Goal: Contribute content: Add original content to the website for others to see

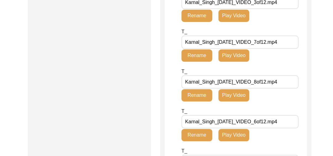
scroll to position [658, 0]
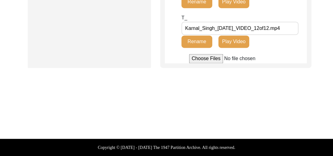
click at [200, 59] on input "file" at bounding box center [235, 58] width 93 height 9
type input "C:\fakepath\Karnal_Singh_[DATE]_BROLL_1of6.mp4"
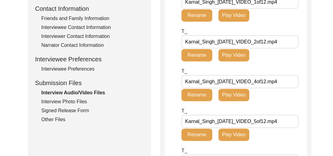
scroll to position [227, 0]
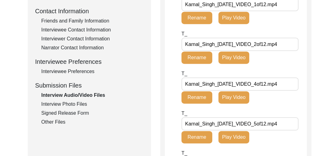
click at [70, 104] on div "Interview Photo Files" at bounding box center [92, 103] width 102 height 7
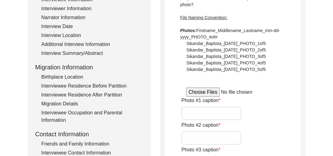
scroll to position [103, 0]
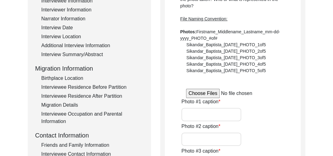
click at [200, 92] on input "file" at bounding box center [232, 93] width 93 height 9
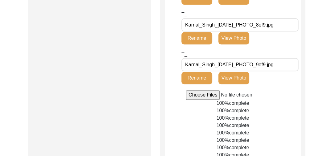
scroll to position [388, 0]
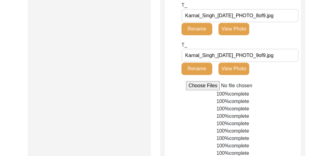
click at [202, 84] on input "file" at bounding box center [232, 85] width 93 height 9
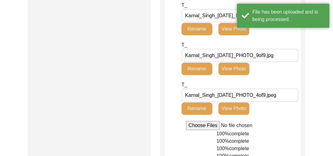
click at [196, 125] on input "file" at bounding box center [232, 125] width 93 height 9
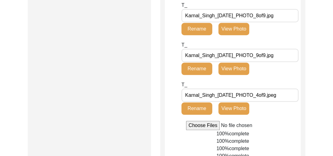
type input "C:\fakepath\Karnal_Singh_07-30-2025_PHOTO_5of9.jpeg"
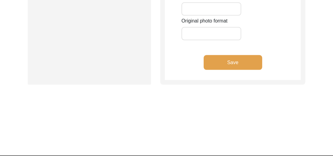
scroll to position [927, 0]
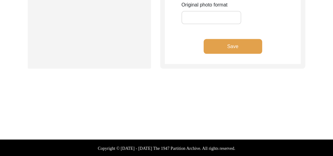
click at [239, 43] on button "Save" at bounding box center [232, 46] width 58 height 15
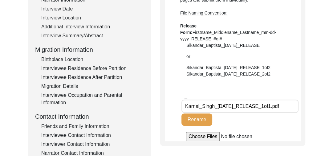
scroll to position [136, 0]
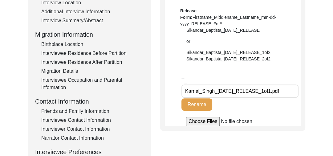
click at [206, 121] on input "file" at bounding box center [232, 121] width 93 height 9
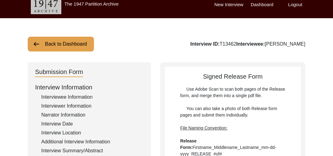
scroll to position [0, 0]
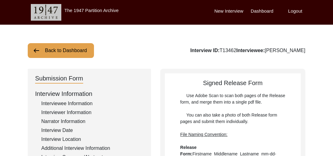
click at [62, 47] on button "Back to Dashboard" at bounding box center [61, 50] width 66 height 15
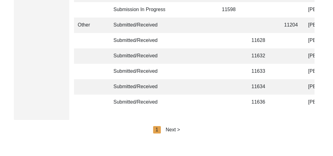
scroll to position [1559, 0]
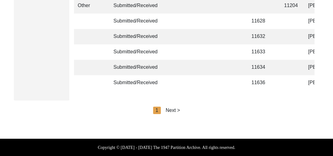
click at [176, 108] on div "Next >" at bounding box center [173, 110] width 14 height 7
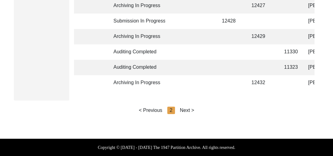
click at [188, 110] on div "Next >" at bounding box center [187, 110] width 14 height 7
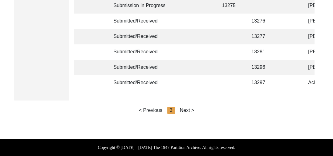
click at [192, 109] on div "Next >" at bounding box center [187, 110] width 14 height 7
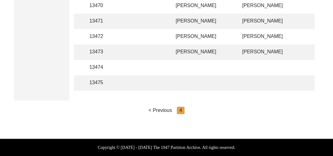
scroll to position [0, 134]
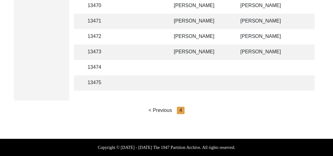
click at [189, 33] on td "[PERSON_NAME]" at bounding box center [201, 36] width 62 height 15
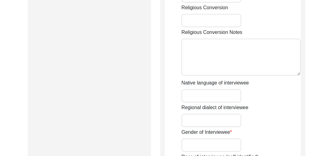
scroll to position [557, 0]
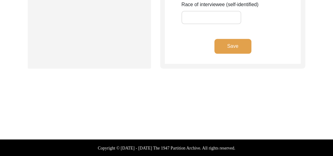
type input "[PERSON_NAME]"
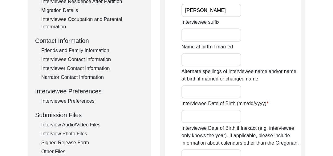
scroll to position [193, 0]
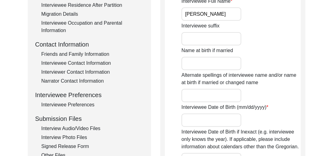
click at [85, 126] on div "Interview Audio/Video Files" at bounding box center [92, 128] width 102 height 7
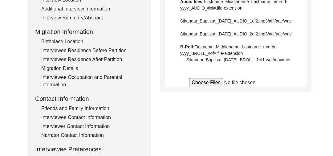
scroll to position [140, 0]
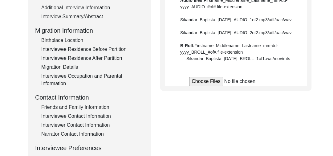
click at [203, 86] on input "file" at bounding box center [235, 81] width 93 height 9
type input "C:\fakepath\Gurdev_Kaur_08-04-2025_VIDEO_1of14.mp4"
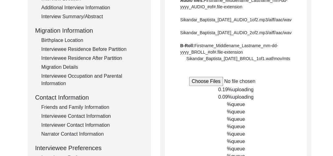
click at [209, 86] on input "file" at bounding box center [235, 81] width 93 height 9
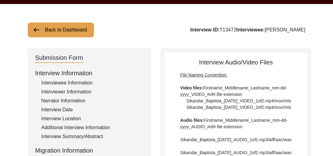
scroll to position [20, 0]
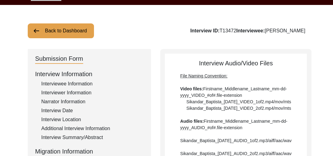
click at [60, 80] on div "Interviewee Information" at bounding box center [92, 83] width 102 height 7
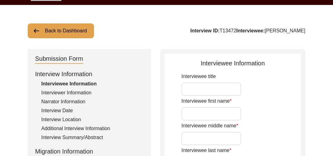
type input "[PERSON_NAME]"
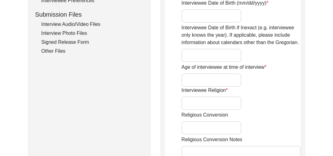
scroll to position [287, 0]
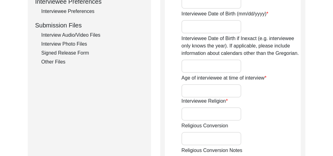
click at [82, 34] on div "Interview Audio/Video Files" at bounding box center [92, 34] width 102 height 7
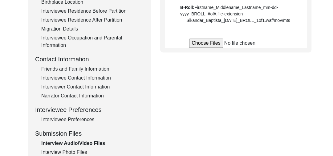
scroll to position [176, 0]
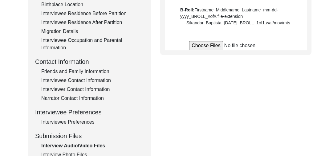
click at [203, 50] on input "file" at bounding box center [235, 45] width 93 height 9
type input "C:\fakepath\Gurdev_Kaur_08-04-2025_VIDEO_1of14.mp4"
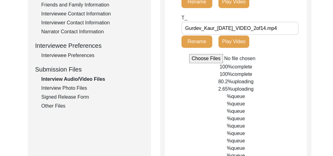
scroll to position [245, 0]
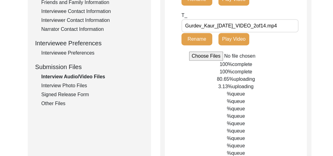
click at [196, 61] on input "file" at bounding box center [235, 55] width 93 height 9
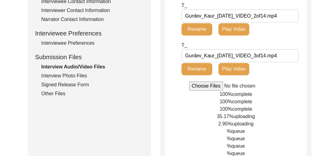
scroll to position [265, 0]
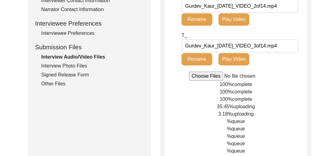
click at [202, 81] on input "file" at bounding box center [235, 75] width 93 height 9
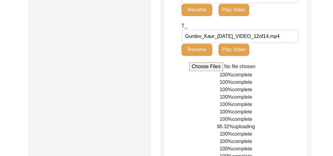
scroll to position [601, 0]
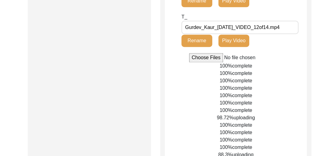
click at [199, 62] on input "file" at bounding box center [235, 57] width 93 height 9
type input "C:\fakepath\Gurdev_Kaur_08-04-2025_BROLL_1of2.mp4"
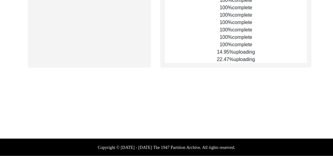
scroll to position [856, 0]
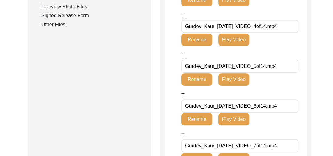
scroll to position [319, 0]
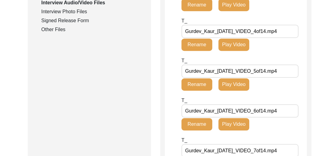
click at [73, 9] on div "Interview Photo Files" at bounding box center [92, 11] width 102 height 7
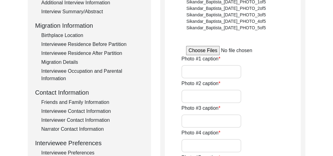
scroll to position [140, 0]
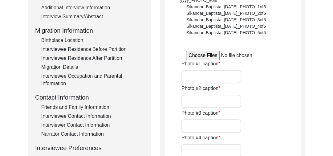
click at [198, 53] on input "file" at bounding box center [232, 55] width 93 height 9
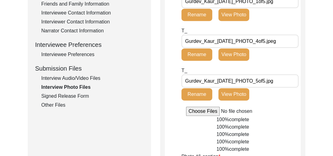
scroll to position [249, 0]
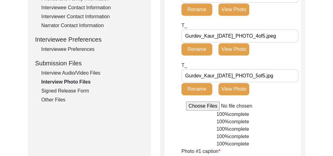
click at [199, 106] on input "file" at bounding box center [232, 105] width 93 height 9
type input "C:\fakepath\Gurdev_Kaur_[DATE]_PHOTO_3of5.jpeg"
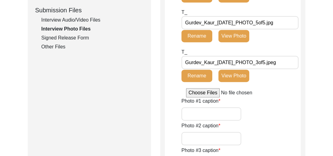
scroll to position [304, 0]
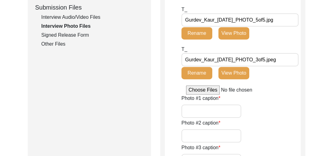
click at [83, 15] on div "Interview Audio/Video Files" at bounding box center [92, 17] width 102 height 7
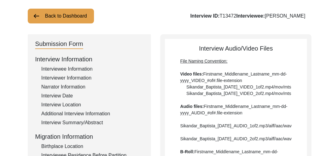
scroll to position [0, 0]
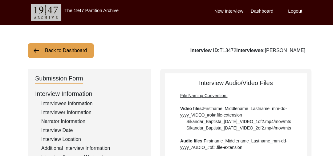
click at [33, 48] on img at bounding box center [36, 50] width 7 height 7
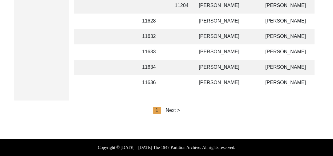
scroll to position [0, 127]
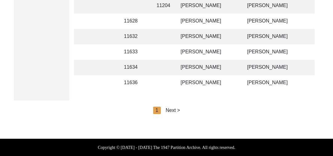
click at [173, 110] on div "Next >" at bounding box center [173, 110] width 14 height 7
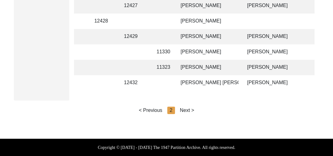
click at [188, 109] on div "Next >" at bounding box center [187, 110] width 14 height 7
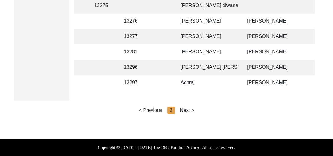
click at [189, 110] on div "Next >" at bounding box center [187, 110] width 14 height 7
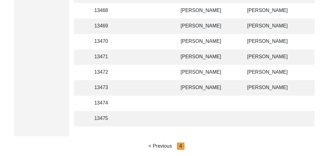
scroll to position [348, 0]
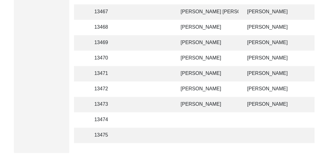
click at [210, 44] on td "[PERSON_NAME]" at bounding box center [208, 42] width 62 height 15
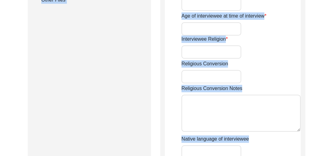
type input "[PERSON_NAME]"
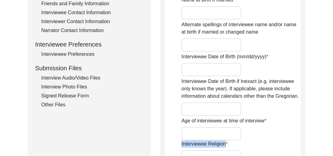
scroll to position [236, 0]
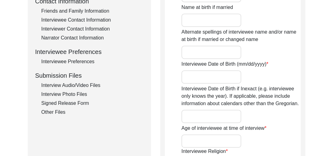
click at [84, 84] on div "Interview Audio/Video Files" at bounding box center [92, 85] width 102 height 7
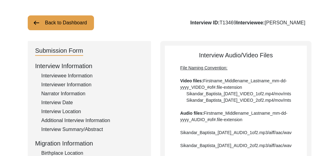
scroll to position [0, 0]
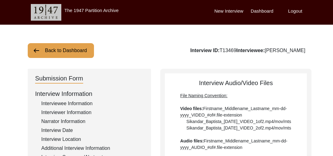
click at [47, 49] on button "Back to Dashboard" at bounding box center [61, 50] width 66 height 15
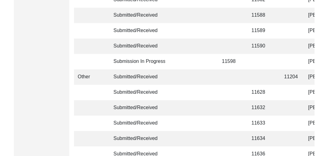
scroll to position [1559, 0]
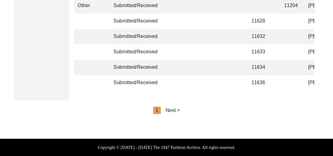
click at [174, 109] on div "Next >" at bounding box center [173, 110] width 14 height 7
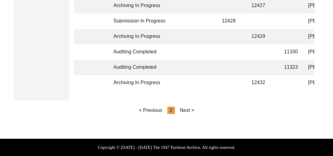
click at [190, 109] on div "Next >" at bounding box center [187, 110] width 14 height 7
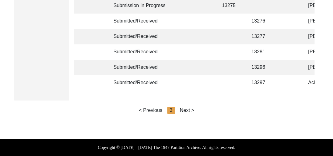
click at [188, 107] on div "Next >" at bounding box center [187, 110] width 14 height 7
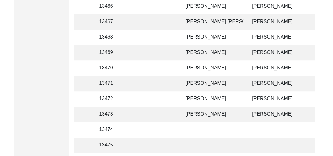
scroll to position [336, 0]
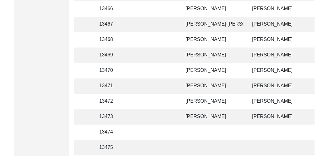
click at [218, 82] on td "[PERSON_NAME]" at bounding box center [213, 85] width 62 height 15
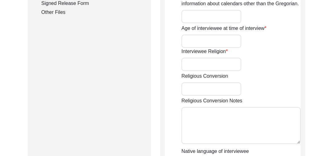
type input "[PERSON_NAME]"
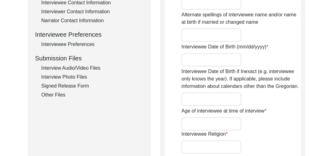
scroll to position [236, 0]
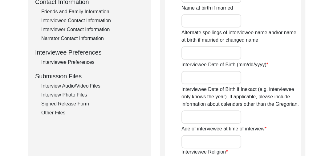
click at [90, 85] on div "Interview Audio/Video Files" at bounding box center [92, 85] width 102 height 7
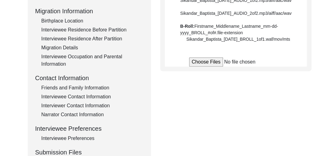
scroll to position [160, 0]
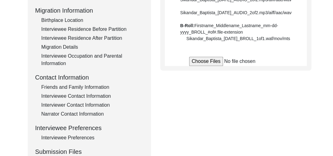
click at [204, 66] on input "file" at bounding box center [235, 61] width 93 height 9
type input "C:\fakepath\Mukhtar_Kaur_[DATE]_VIDEO_1of9.mp4"
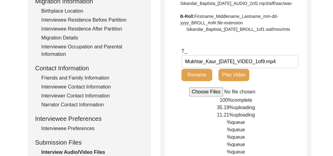
scroll to position [177, 0]
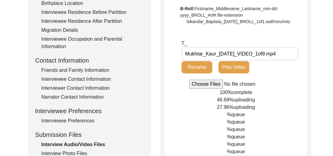
click at [207, 89] on input "file" at bounding box center [235, 83] width 93 height 9
drag, startPoint x: 168, startPoint y: 73, endPoint x: 320, endPoint y: 52, distance: 153.2
click at [320, 52] on div "Back to Dashboard Interview ID: T13471 Interviewee: [PERSON_NAME] Submission Fo…" at bounding box center [166, 36] width 333 height 379
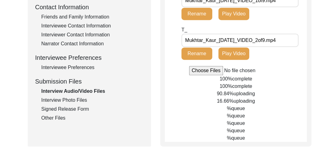
scroll to position [224, 0]
